Goal: Information Seeking & Learning: Learn about a topic

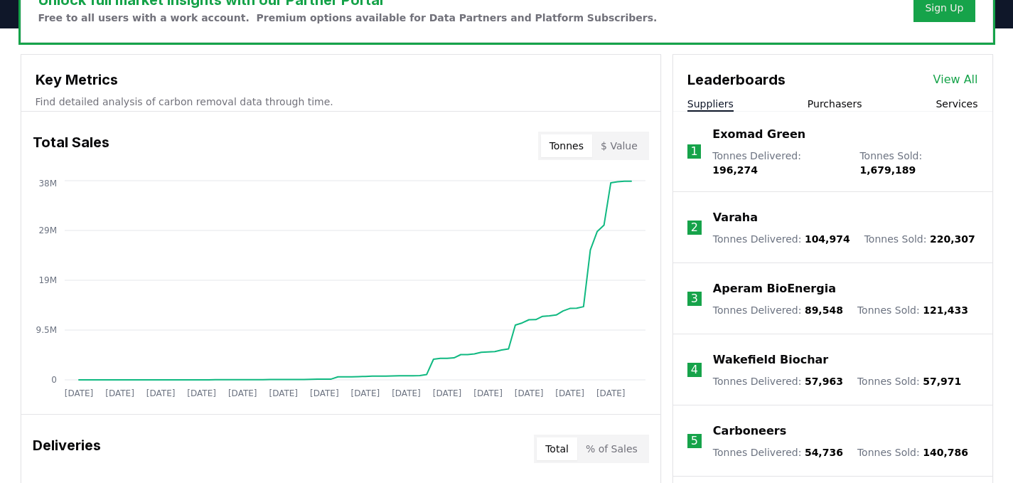
scroll to position [468, 0]
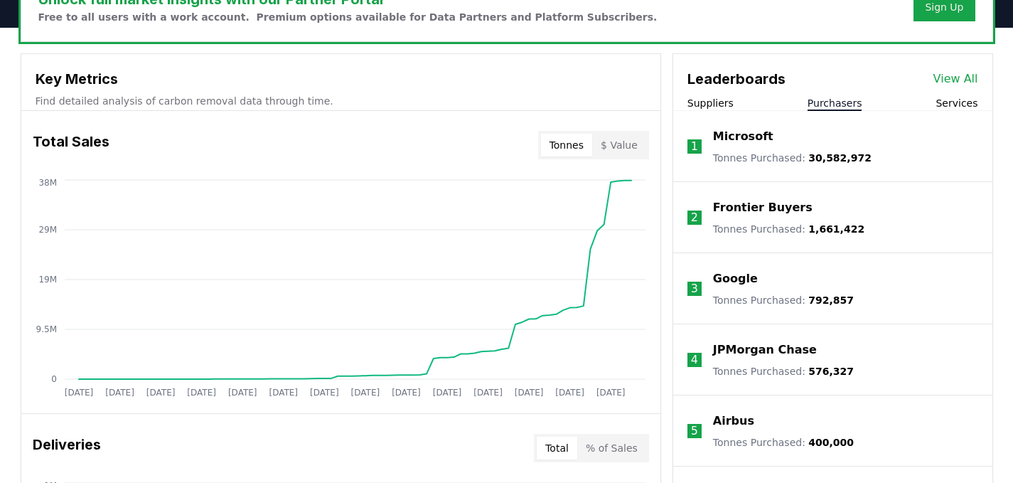
click at [835, 97] on button "Purchasers" at bounding box center [834, 103] width 55 height 14
click at [956, 77] on link "View All" at bounding box center [955, 78] width 45 height 17
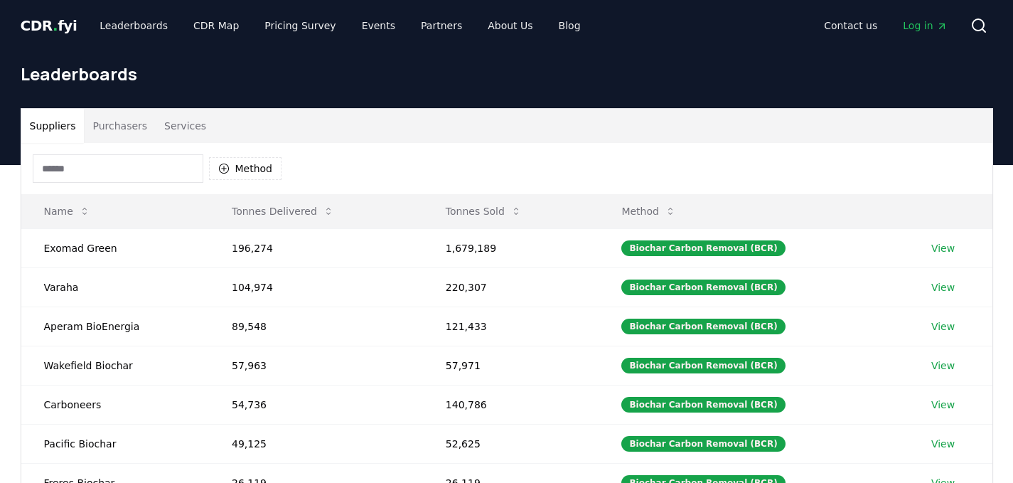
click at [108, 129] on button "Purchasers" at bounding box center [120, 126] width 72 height 34
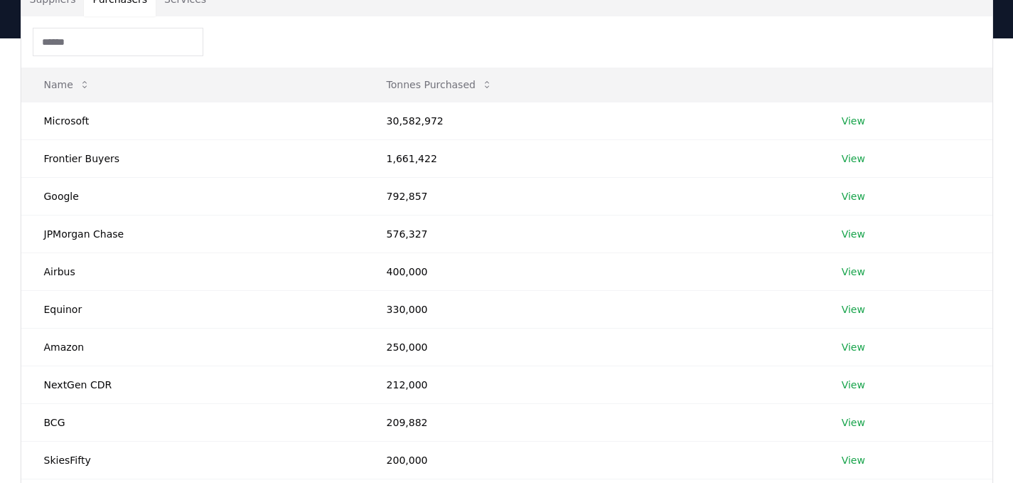
scroll to position [127, 0]
click at [854, 198] on link "View" at bounding box center [853, 195] width 23 height 14
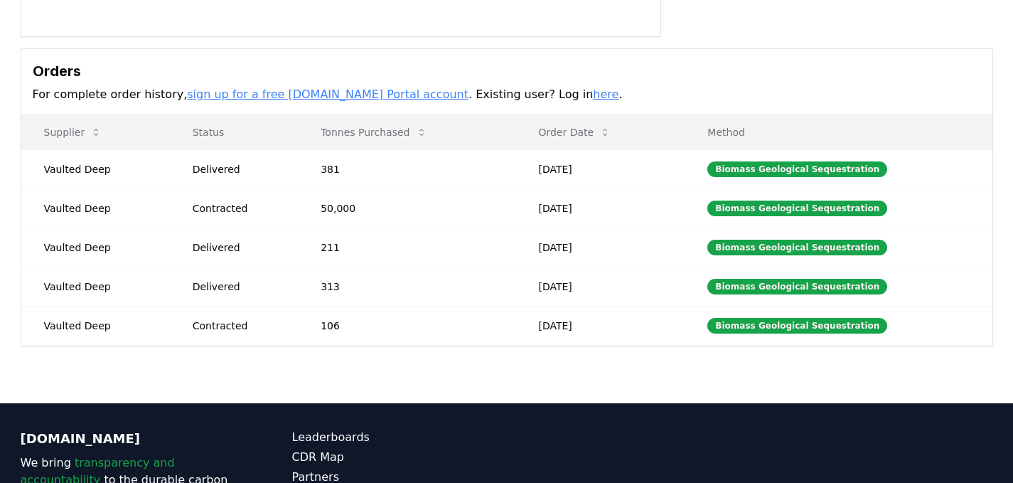
scroll to position [377, 0]
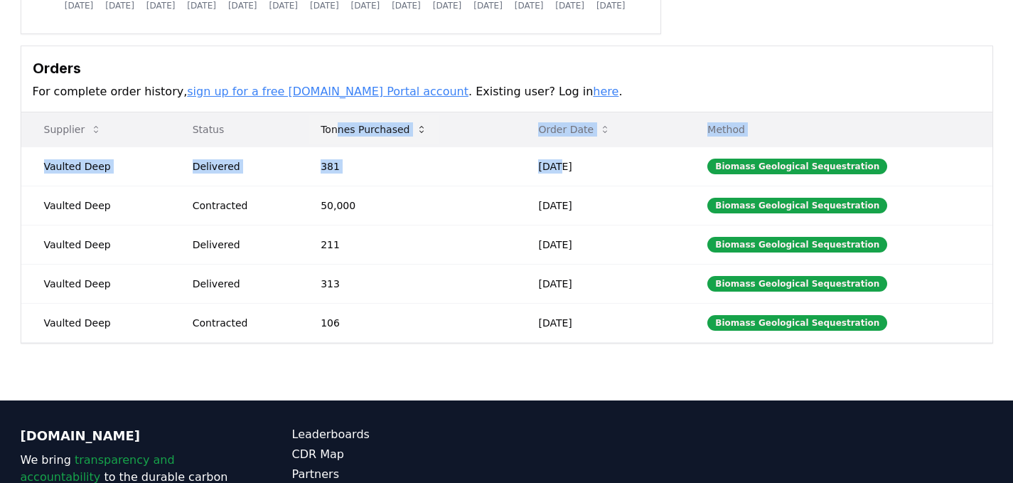
drag, startPoint x: 571, startPoint y: 169, endPoint x: 345, endPoint y: 130, distance: 229.4
click at [345, 130] on table "Supplier Status Tonnes Purchased Order Date Method Vaulted Deep Delivered 381 […" at bounding box center [506, 227] width 971 height 230
click at [328, 158] on td "381" at bounding box center [406, 165] width 217 height 39
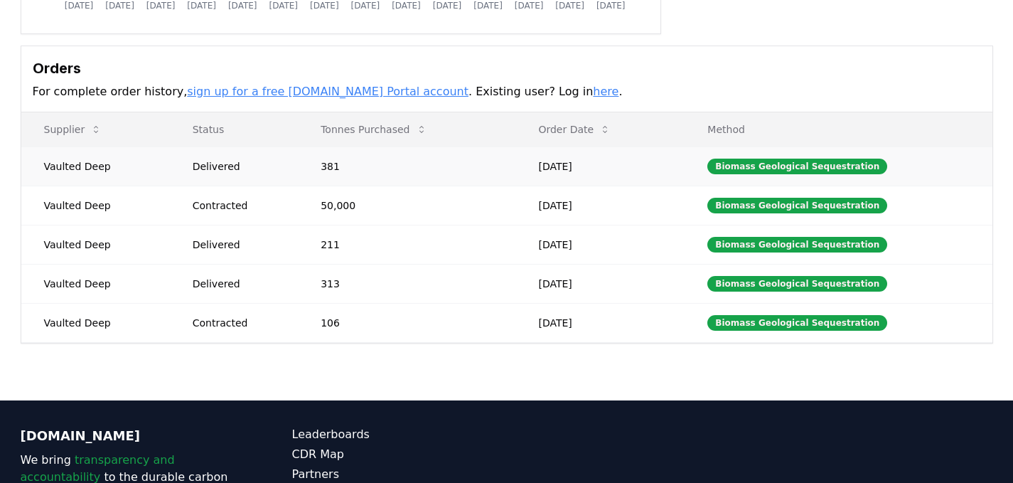
click at [214, 164] on div "Delivered" at bounding box center [240, 166] width 95 height 14
click at [231, 193] on td "Contracted" at bounding box center [234, 205] width 129 height 39
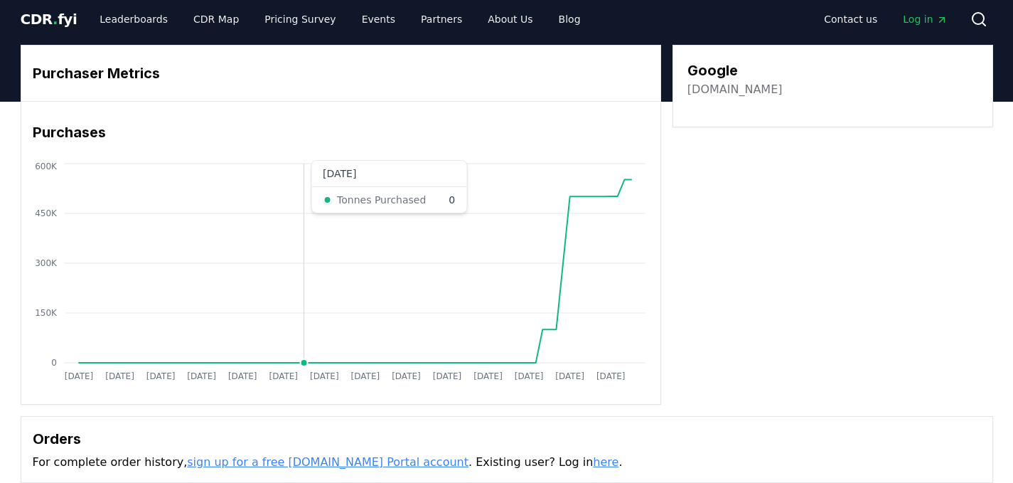
scroll to position [0, 0]
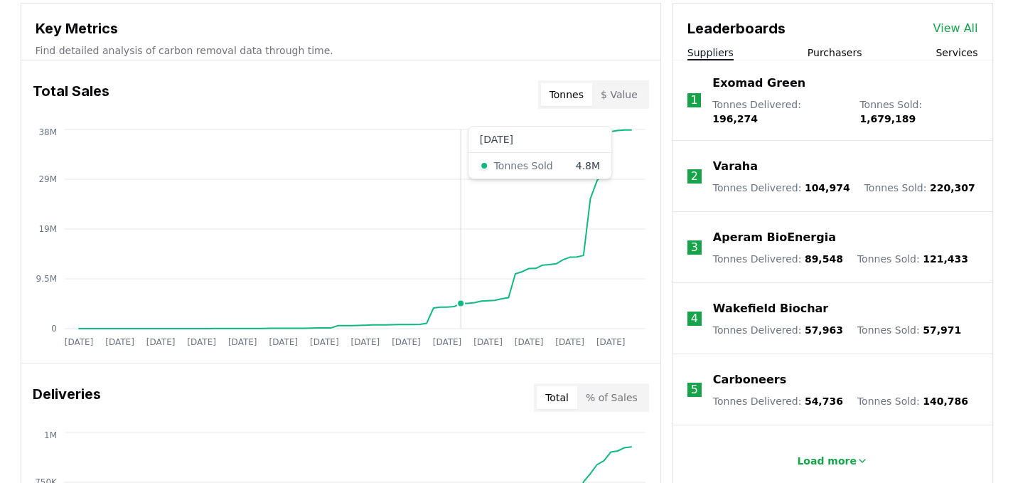
scroll to position [402, 0]
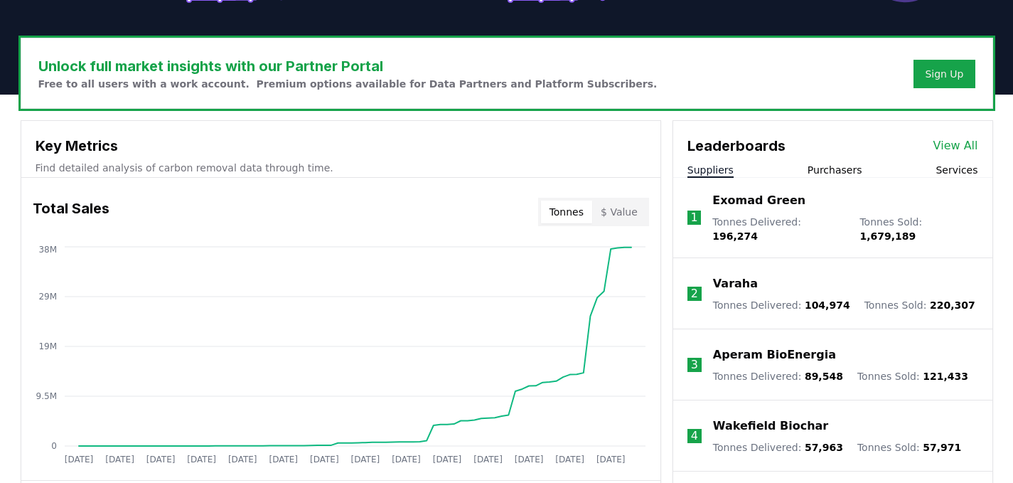
click at [841, 168] on button "Purchasers" at bounding box center [834, 170] width 55 height 14
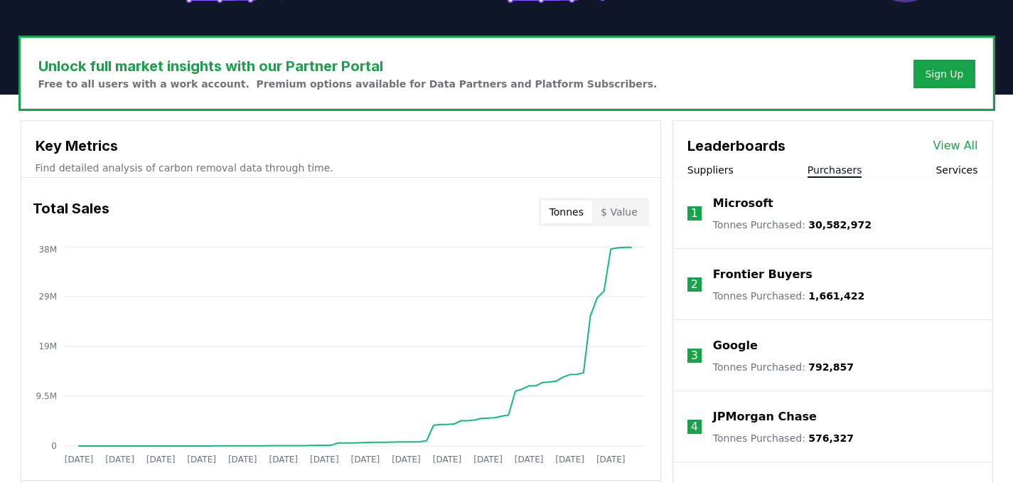
click at [736, 344] on p "Google" at bounding box center [735, 345] width 45 height 17
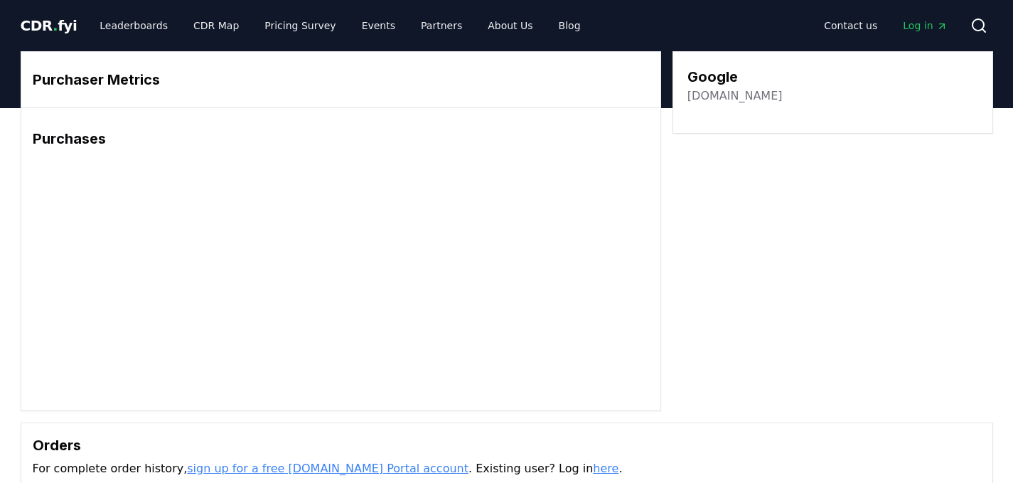
scroll to position [318, 0]
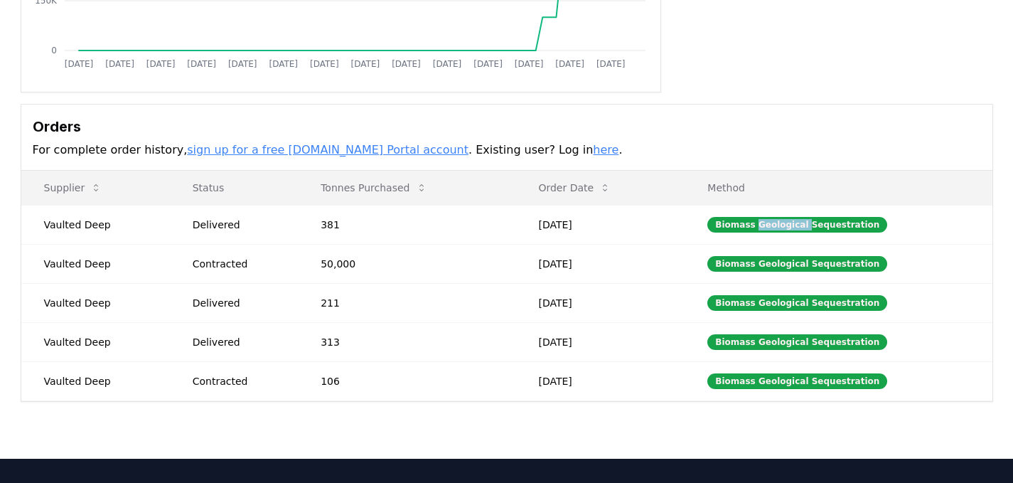
click at [789, 225] on div "Biomass Geological Sequestration" at bounding box center [797, 225] width 180 height 16
